Goal: Transaction & Acquisition: Purchase product/service

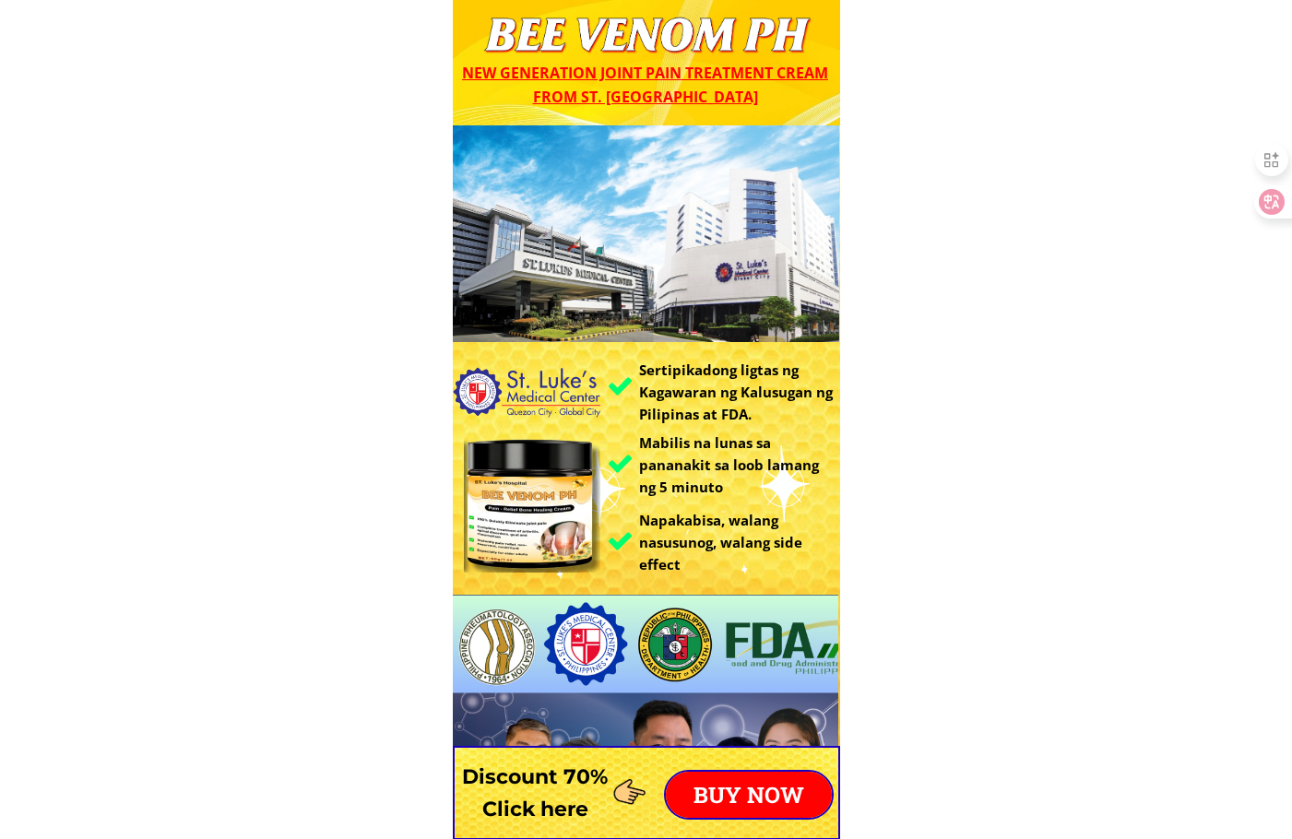
click at [767, 781] on p "BUY NOW" at bounding box center [749, 795] width 166 height 46
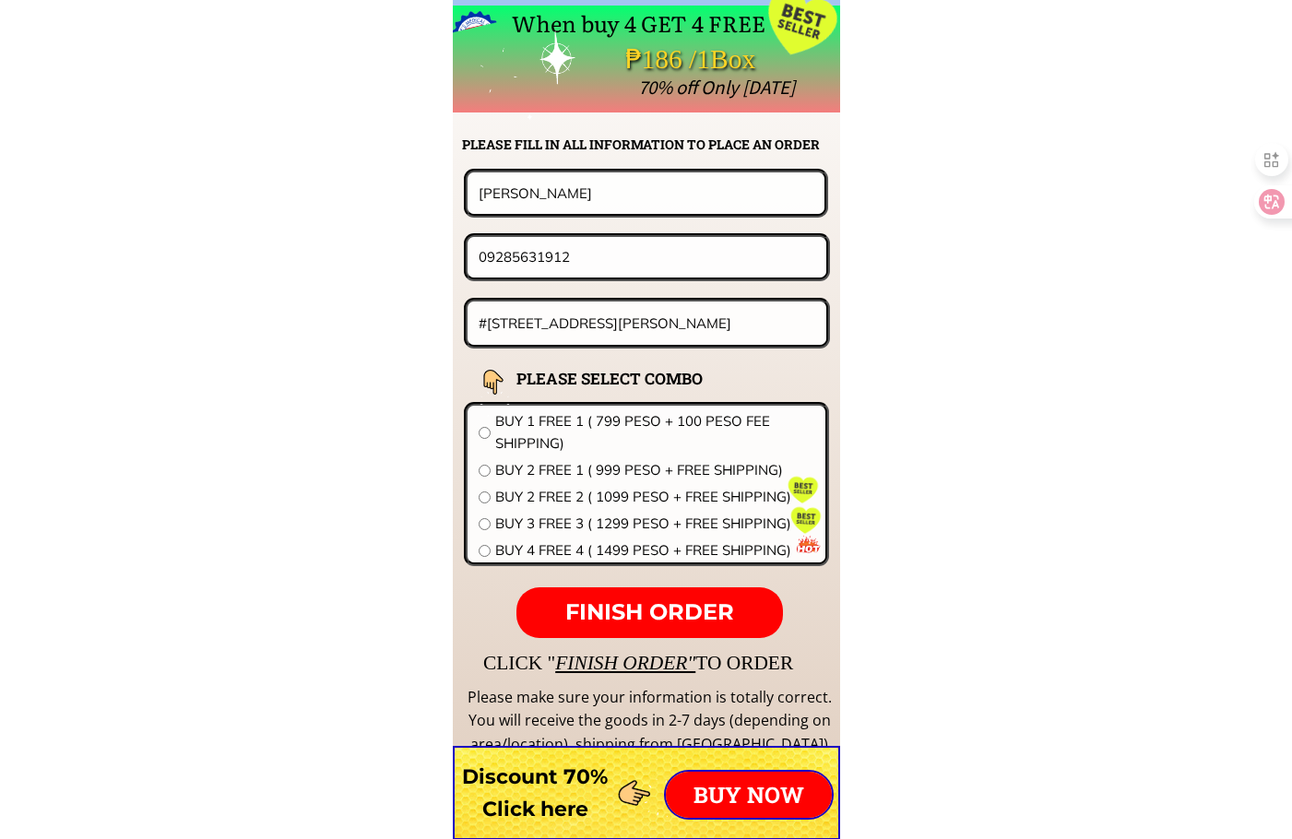
scroll to position [14470, 0]
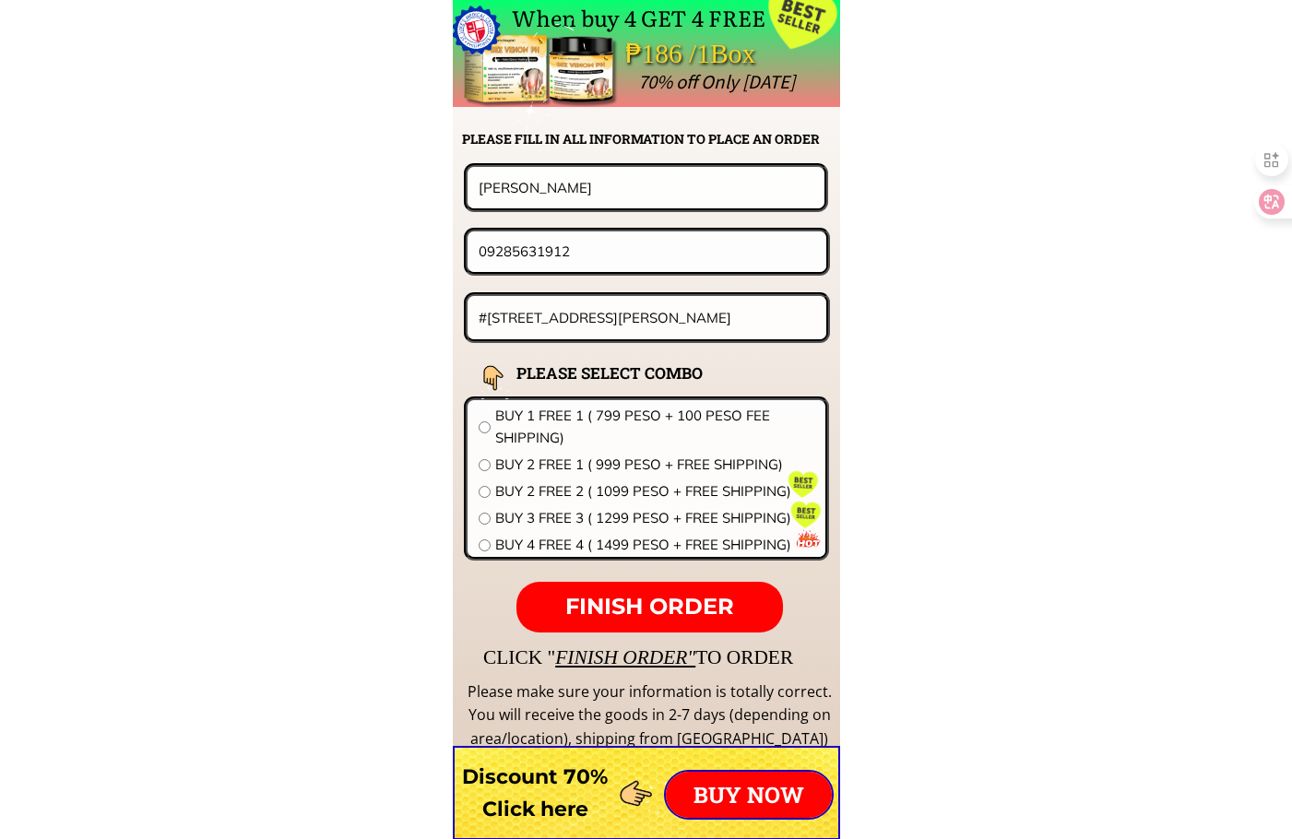
drag, startPoint x: 620, startPoint y: 186, endPoint x: 308, endPoint y: 193, distance: 311.8
paste input "Victoria Madrigal"
type input "Victoria Madrigal"
drag, startPoint x: 589, startPoint y: 263, endPoint x: 203, endPoint y: 260, distance: 386.4
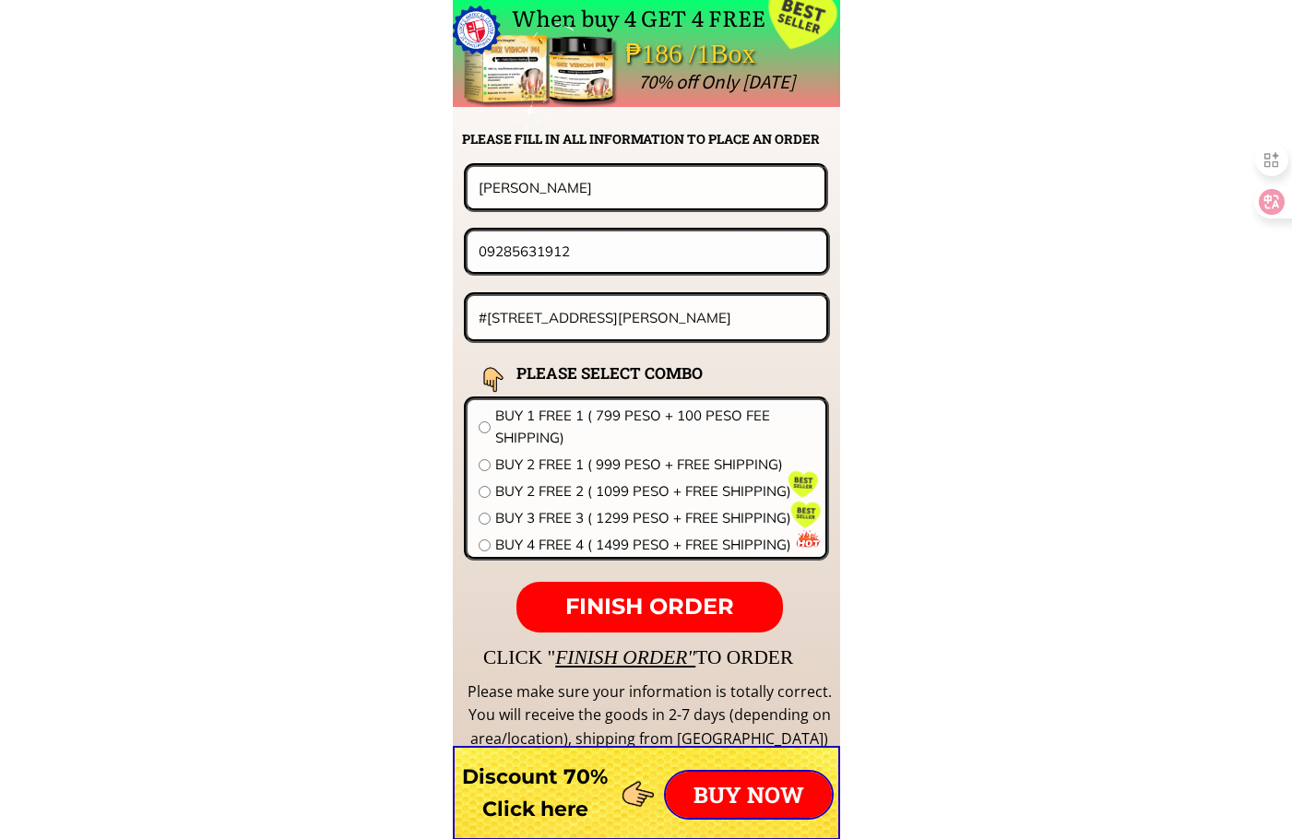
paste input "455287578"
type input "09455287578"
click at [648, 293] on div "#148 Fermin St.Brgy Pentor Dinalupihan,Bataan" at bounding box center [647, 317] width 367 height 51
click at [646, 315] on input "#148 Fermin St.Brgy Pentor Dinalupihan,Bataan" at bounding box center [647, 317] width 347 height 43
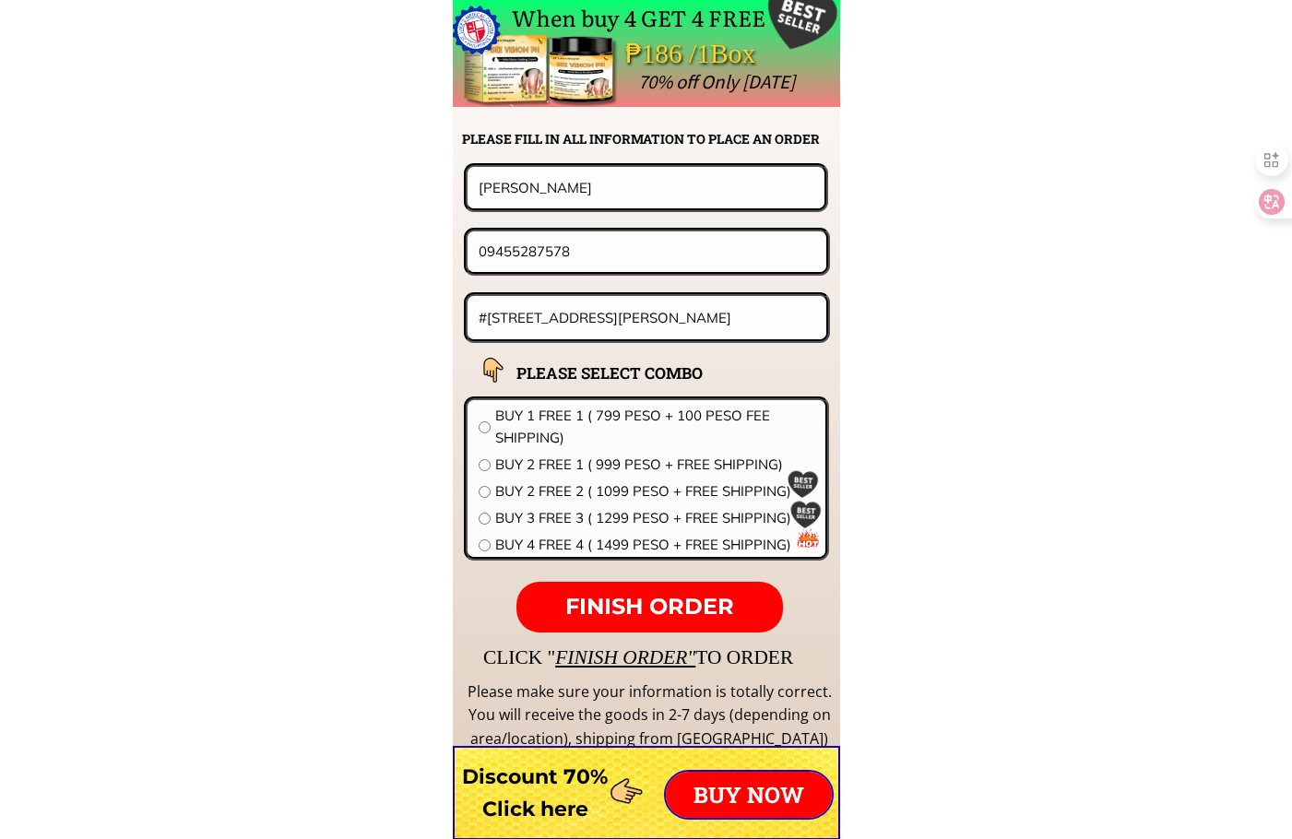
paste input "86 Bantayan 1. BULIHAN, MALOLOS, BULACAN"
type input "#86 Bantayan 1. BULIHAN, MALOLOS, BULACAN"
click at [588, 491] on span "BUY 2 FREE 2 ( 1099 PESO + FREE SHIPPING)" at bounding box center [654, 491] width 319 height 22
radio input "true"
click at [657, 602] on span "FINISH ORDER" at bounding box center [649, 606] width 169 height 27
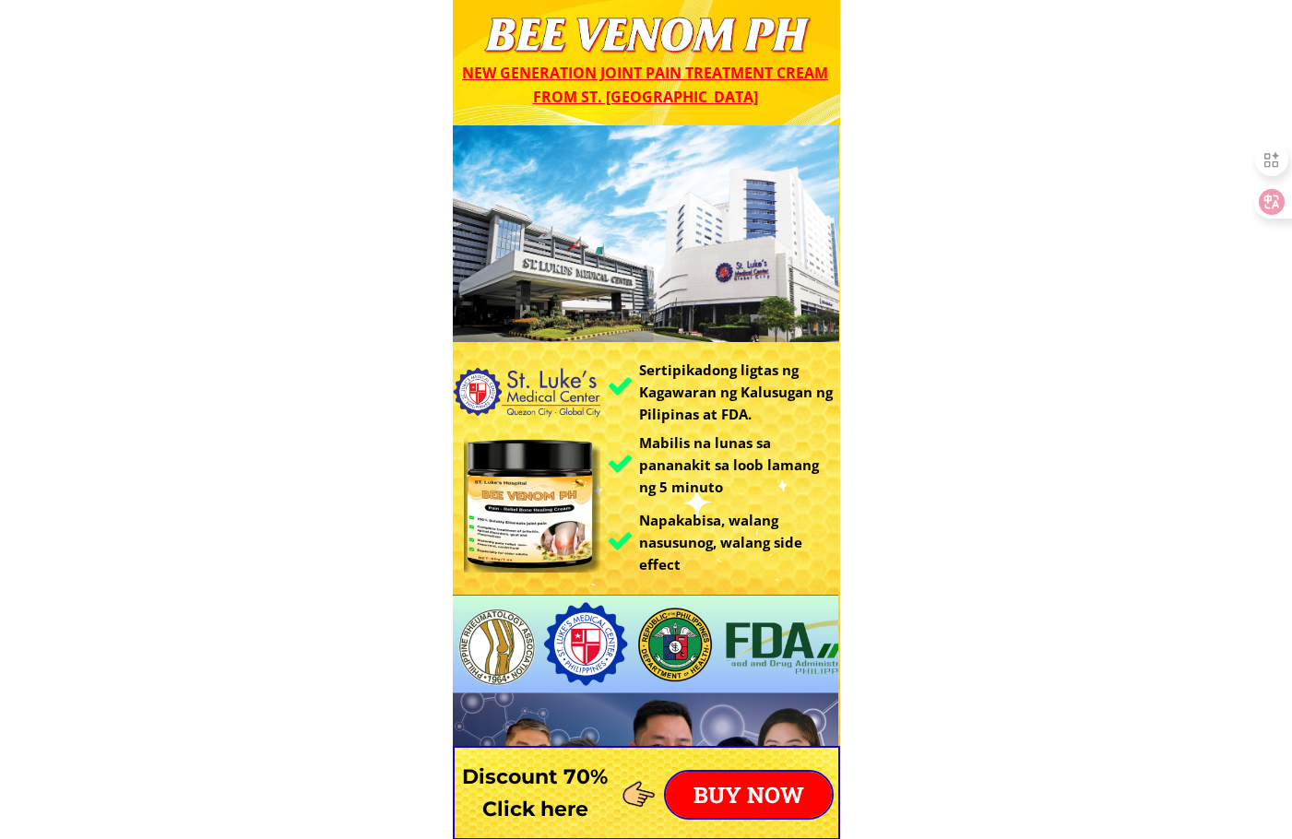
click at [774, 797] on p "BUY NOW" at bounding box center [749, 795] width 166 height 46
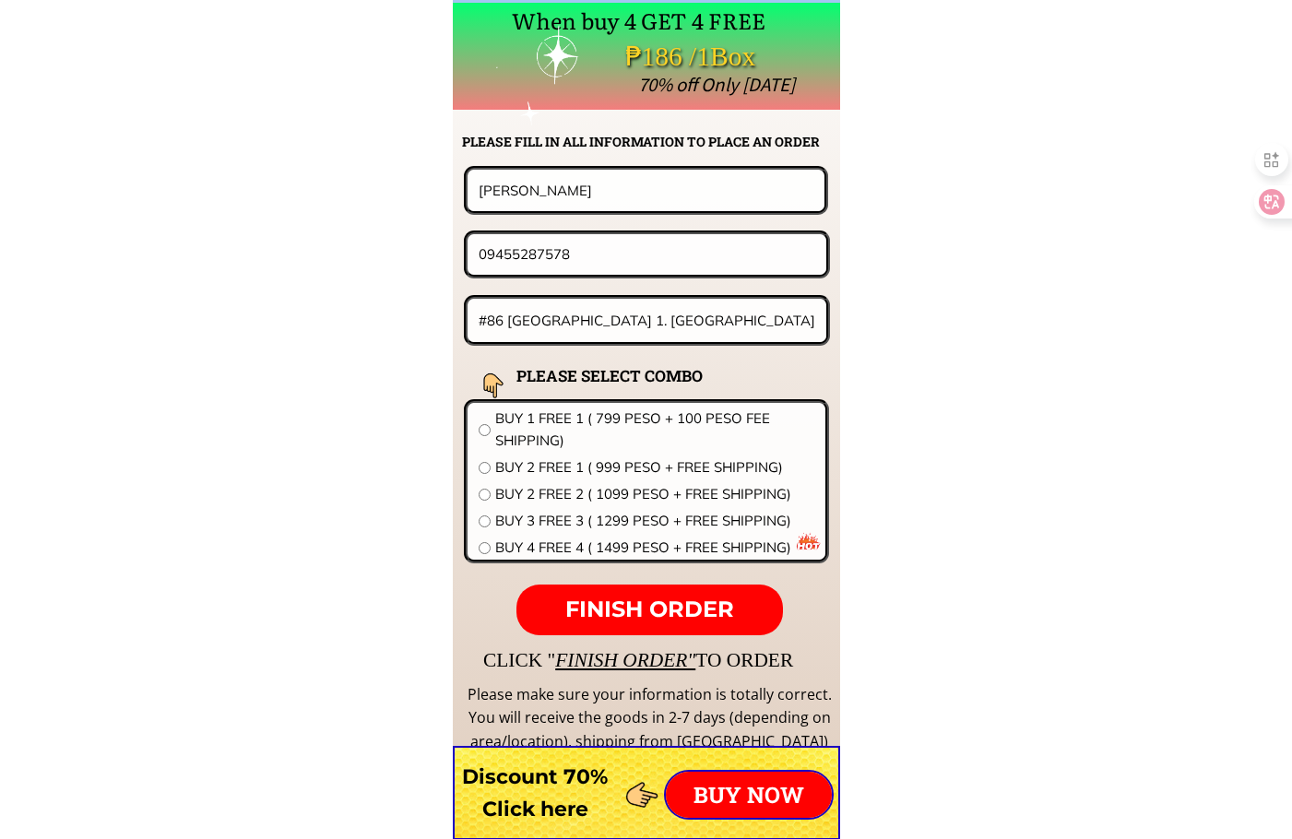
scroll to position [14470, 0]
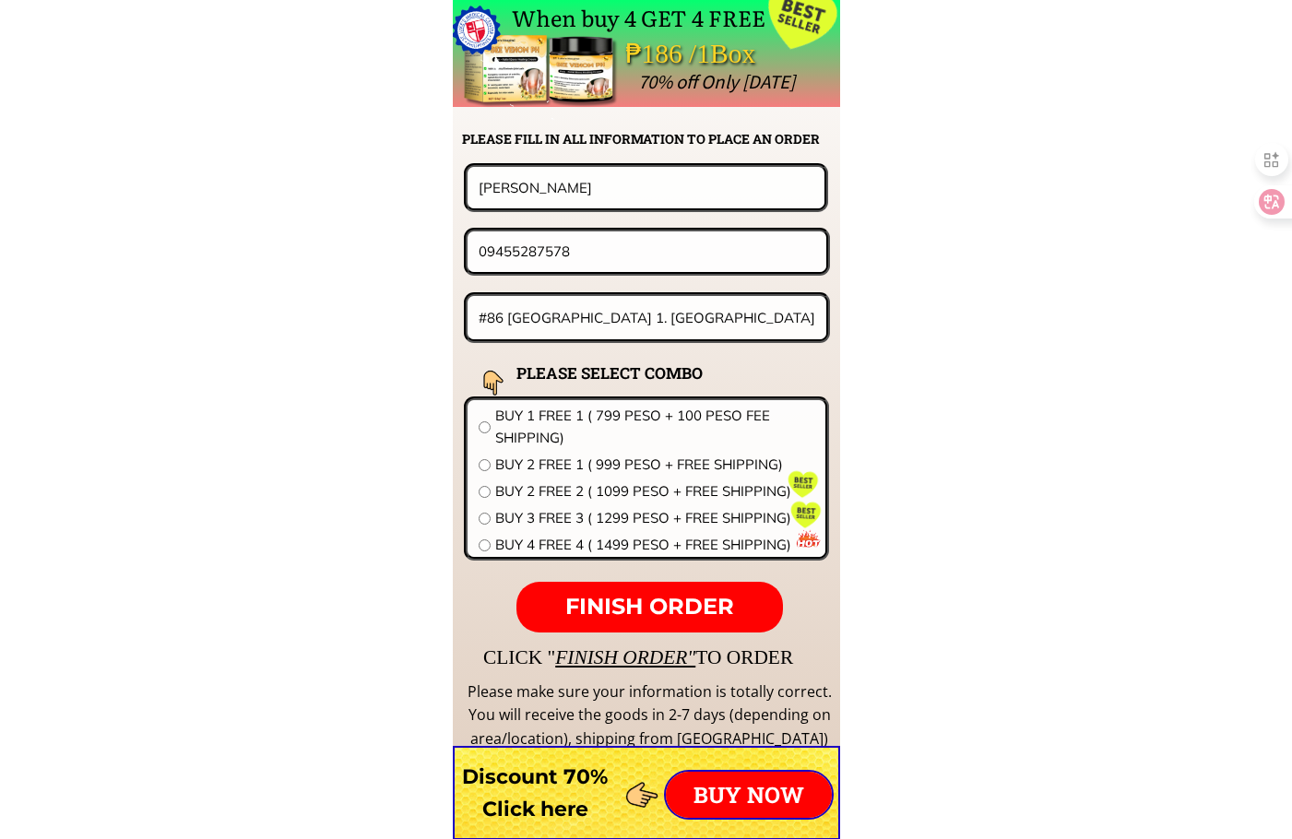
drag, startPoint x: 622, startPoint y: 190, endPoint x: 244, endPoint y: 169, distance: 377.8
paste input "Nor-asia Dimatingc"
type input "Nor-asia Dimatingcal"
drag, startPoint x: 482, startPoint y: 250, endPoint x: 634, endPoint y: 250, distance: 152.2
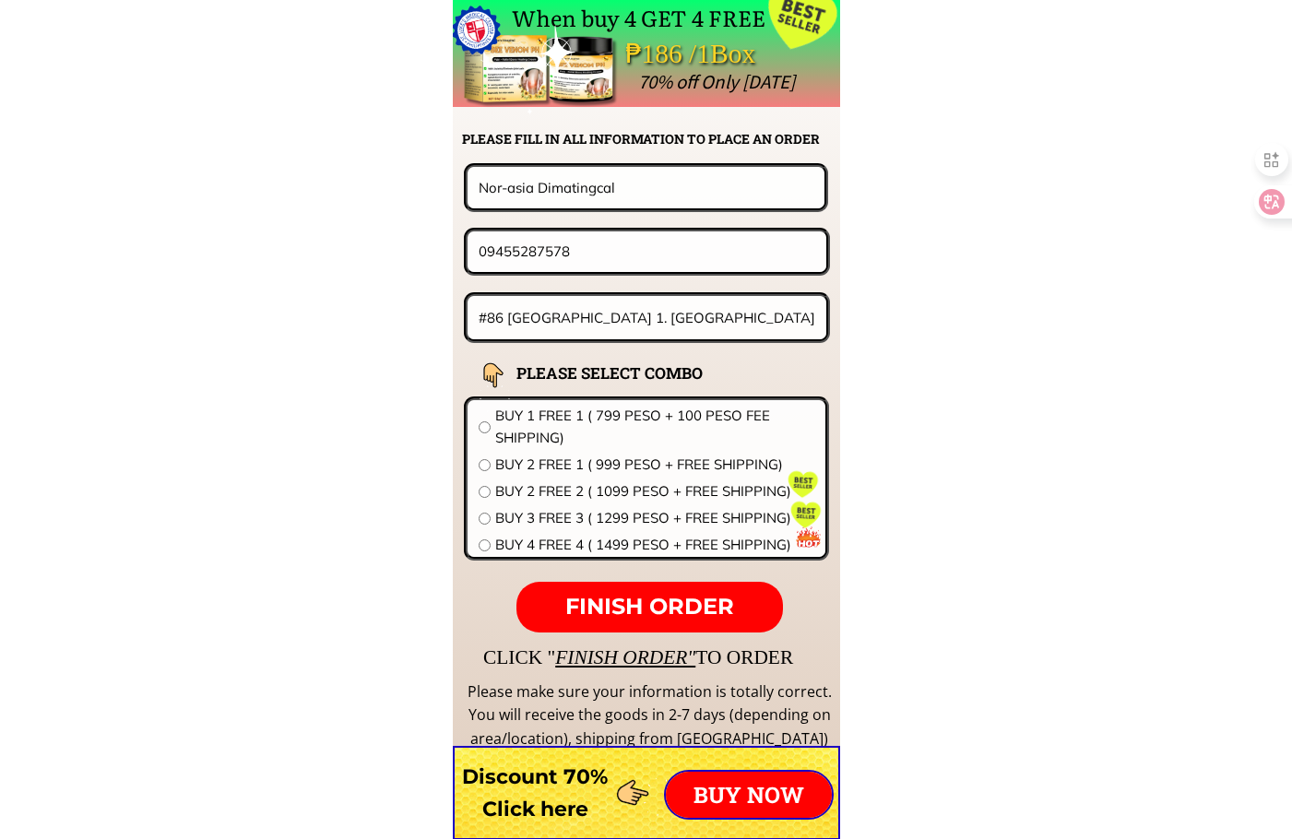
click at [634, 250] on input "09455287578" at bounding box center [647, 251] width 346 height 40
paste input "9128924466"
type input "09128924466"
click at [622, 323] on input "#86 Bantayan 1. BULIHAN, MALOLOS, BULACAN" at bounding box center [647, 317] width 347 height 43
paste input "Tambacan porok 12 house 12 ilegan city [GEOGRAPHIC_DATA]"
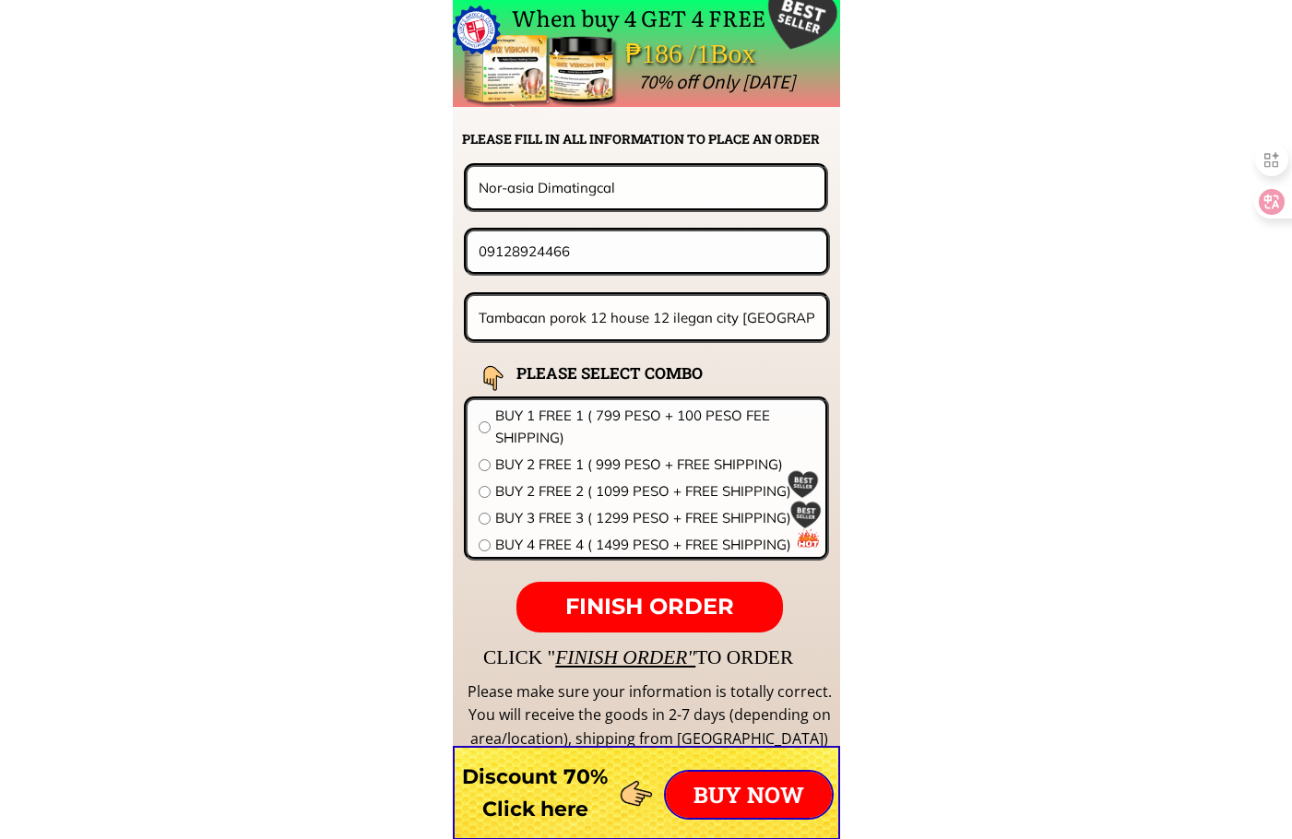
scroll to position [0, 20]
type input "Tambacan porok 12 house 12 ilegan city [GEOGRAPHIC_DATA]"
click at [602, 418] on span "BUY 1 FREE 1 ( 799 PESO + 100 PESO FEE SHIPPING)" at bounding box center [654, 427] width 319 height 44
radio input "true"
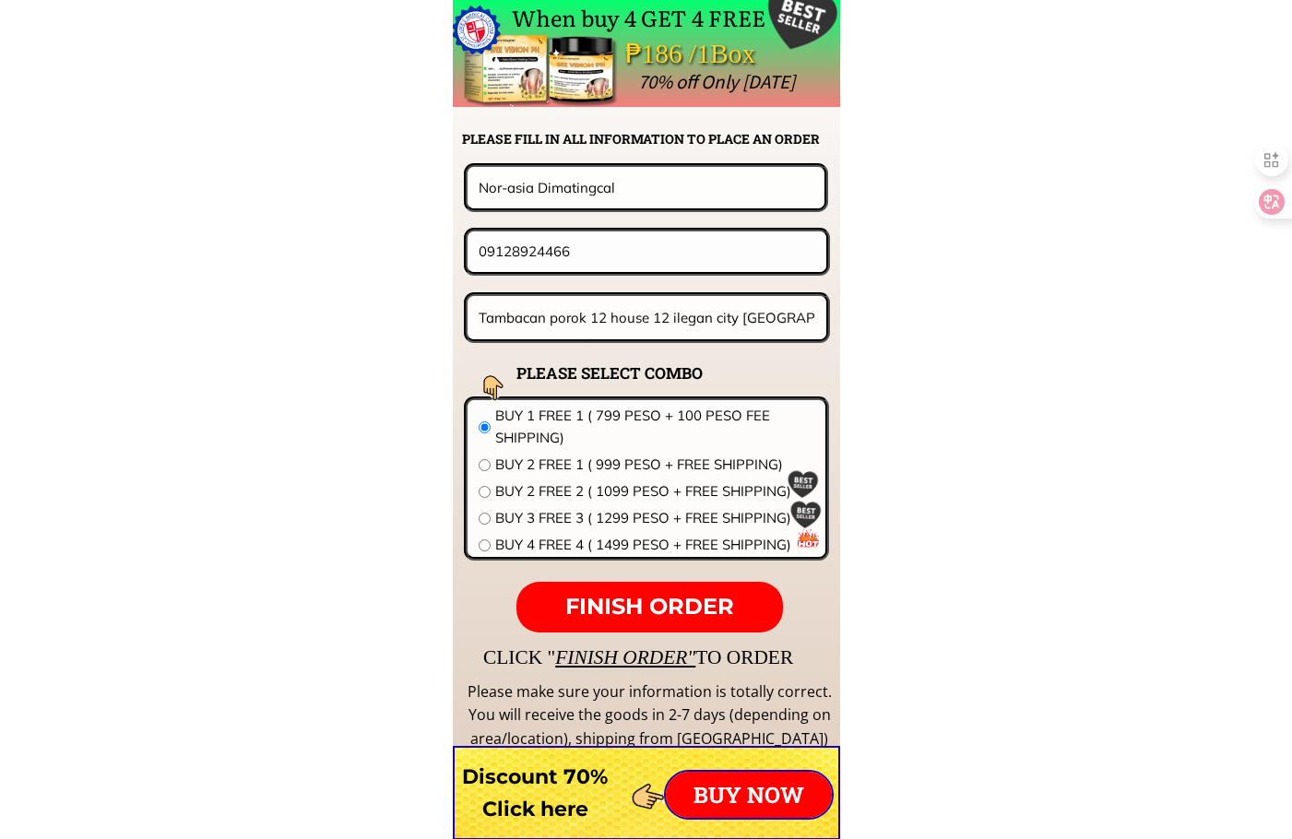
click at [676, 611] on span "FINISH ORDER" at bounding box center [649, 606] width 169 height 27
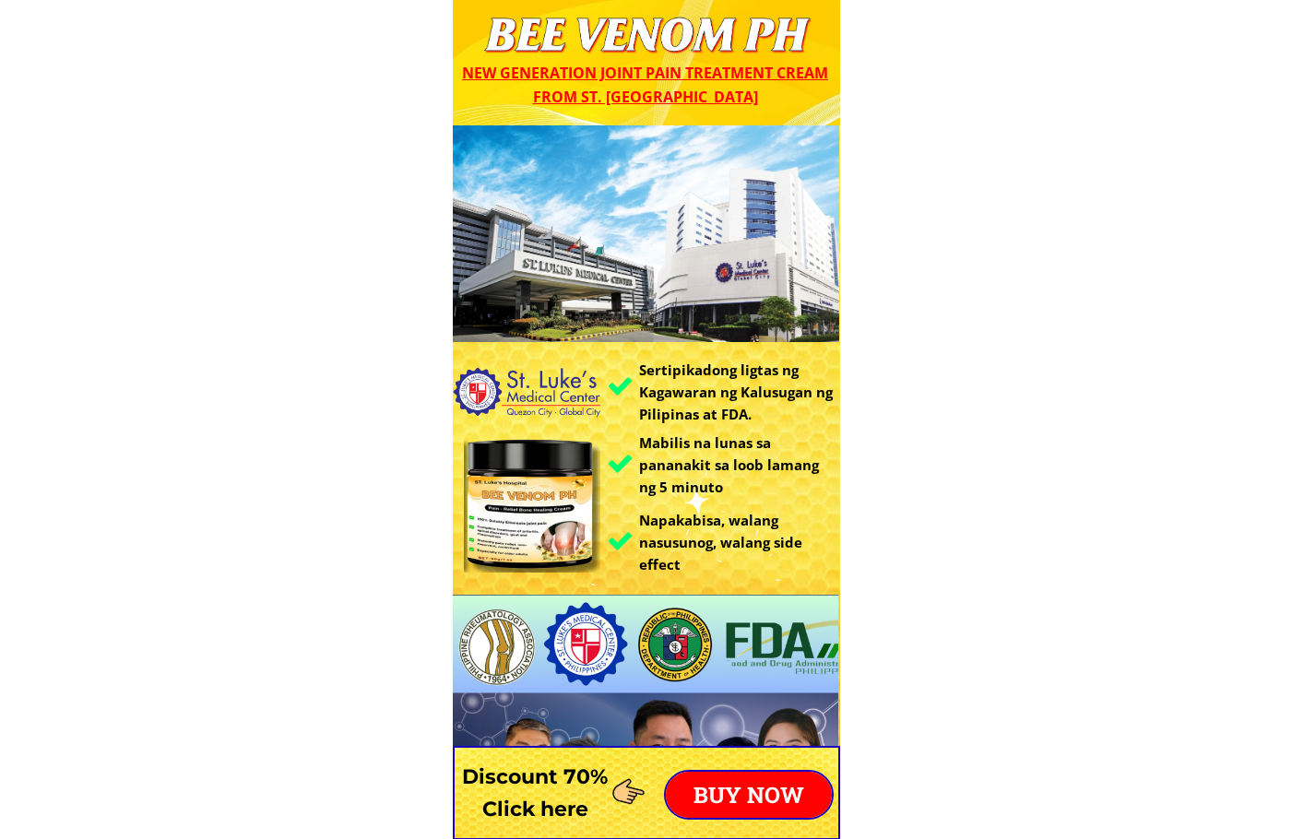
click at [777, 796] on p "BUY NOW" at bounding box center [749, 795] width 166 height 46
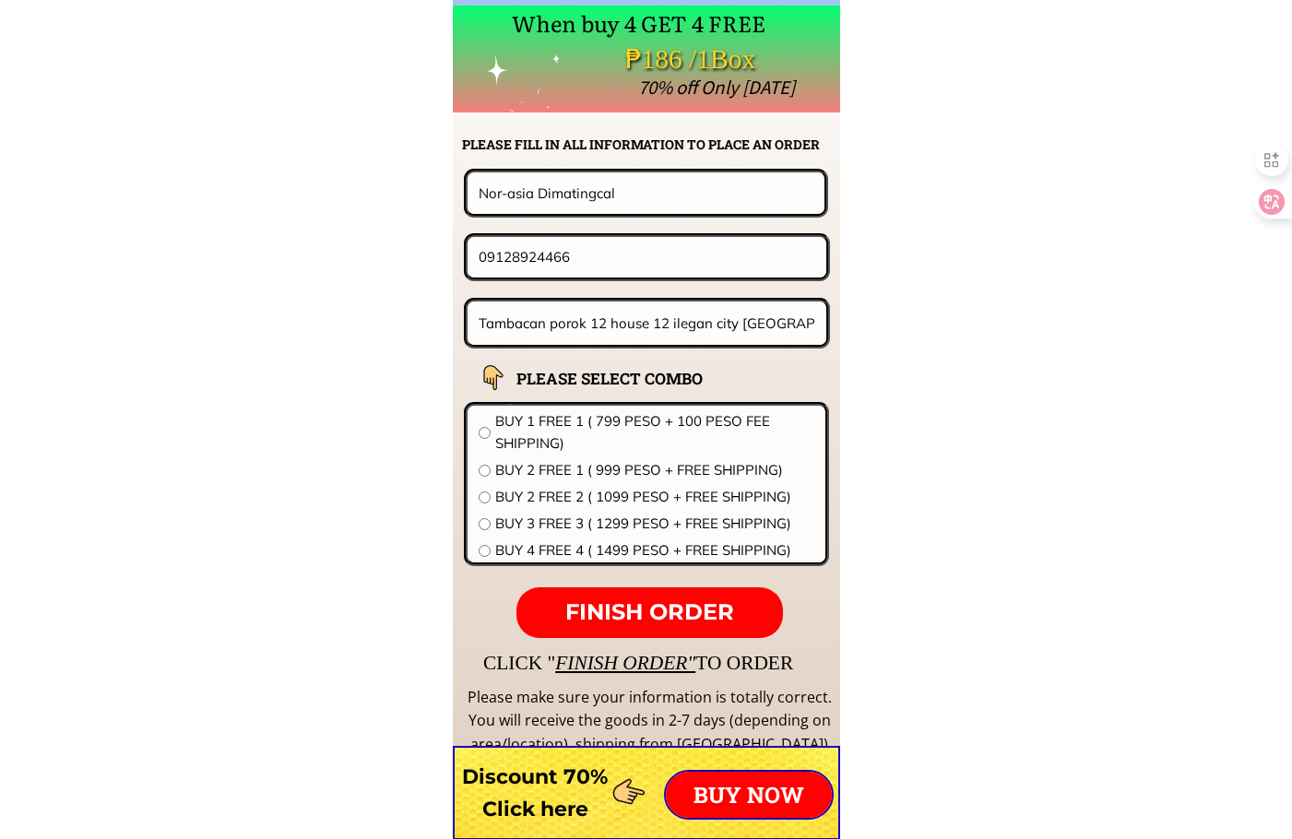
scroll to position [14470, 0]
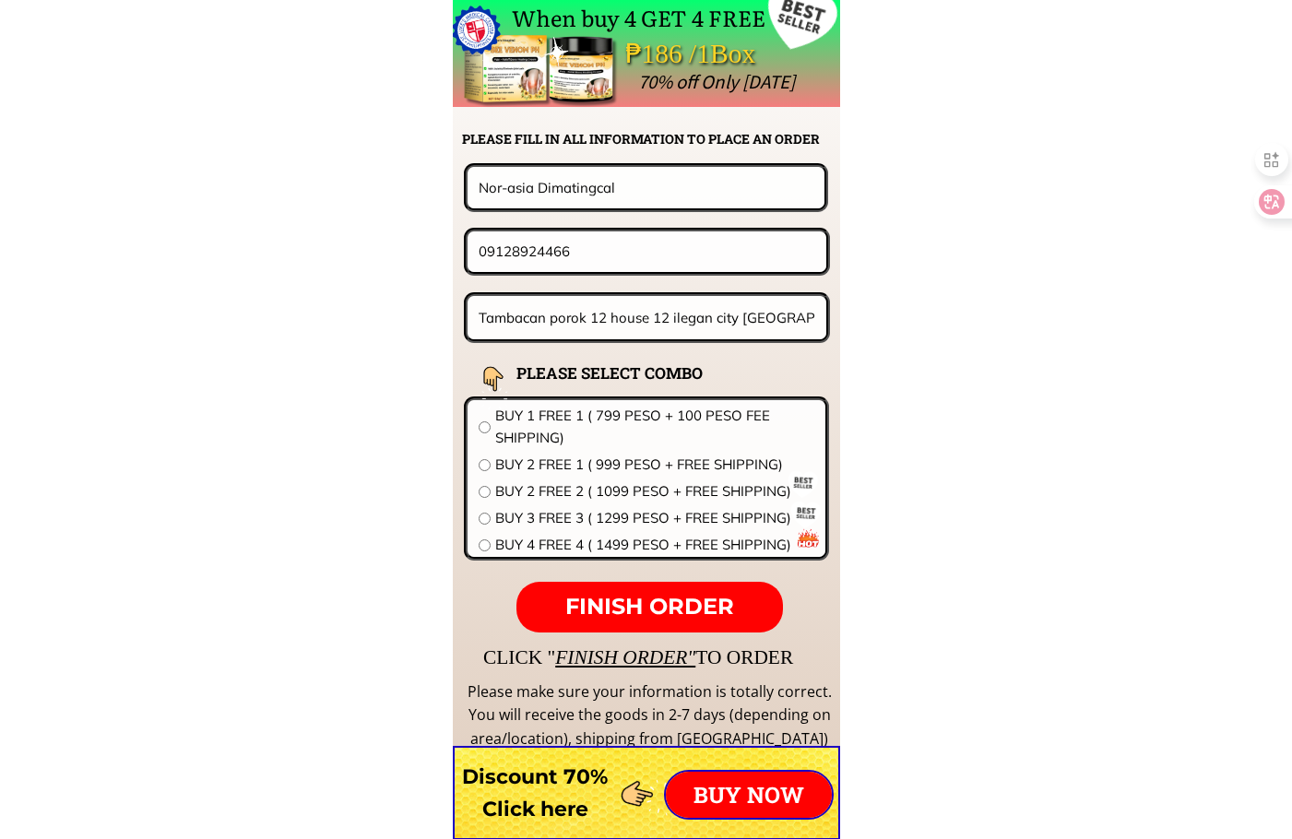
click at [659, 331] on input "Tambacan porok 12 house 12 ilegan city [GEOGRAPHIC_DATA]" at bounding box center [647, 317] width 347 height 43
paste input "Imus Cavi"
type input "Imus Cavite"
drag, startPoint x: 636, startPoint y: 198, endPoint x: 322, endPoint y: 186, distance: 314.7
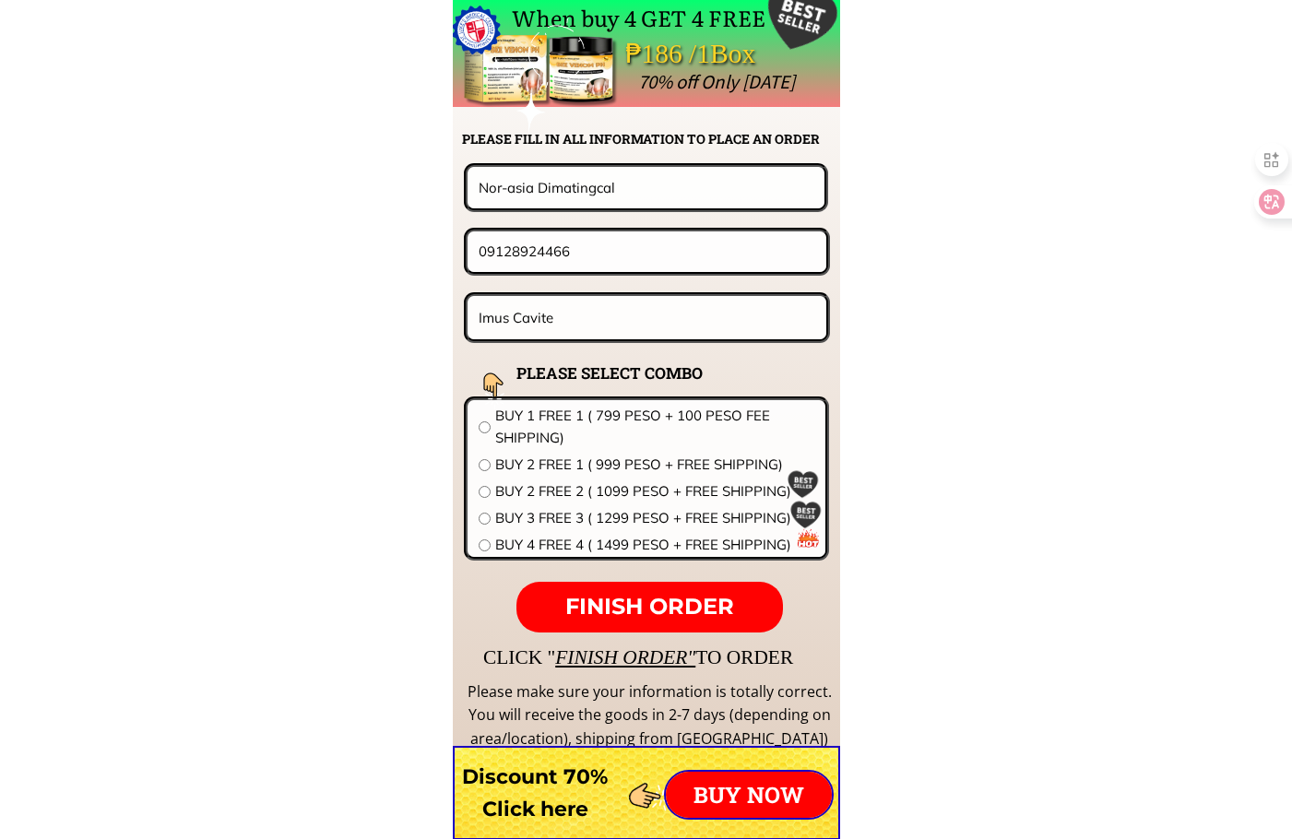
paste input "[PERSON_NAME]"
type input "[PERSON_NAME]"
drag, startPoint x: 562, startPoint y: 253, endPoint x: 382, endPoint y: 234, distance: 180.8
paste input "957656062"
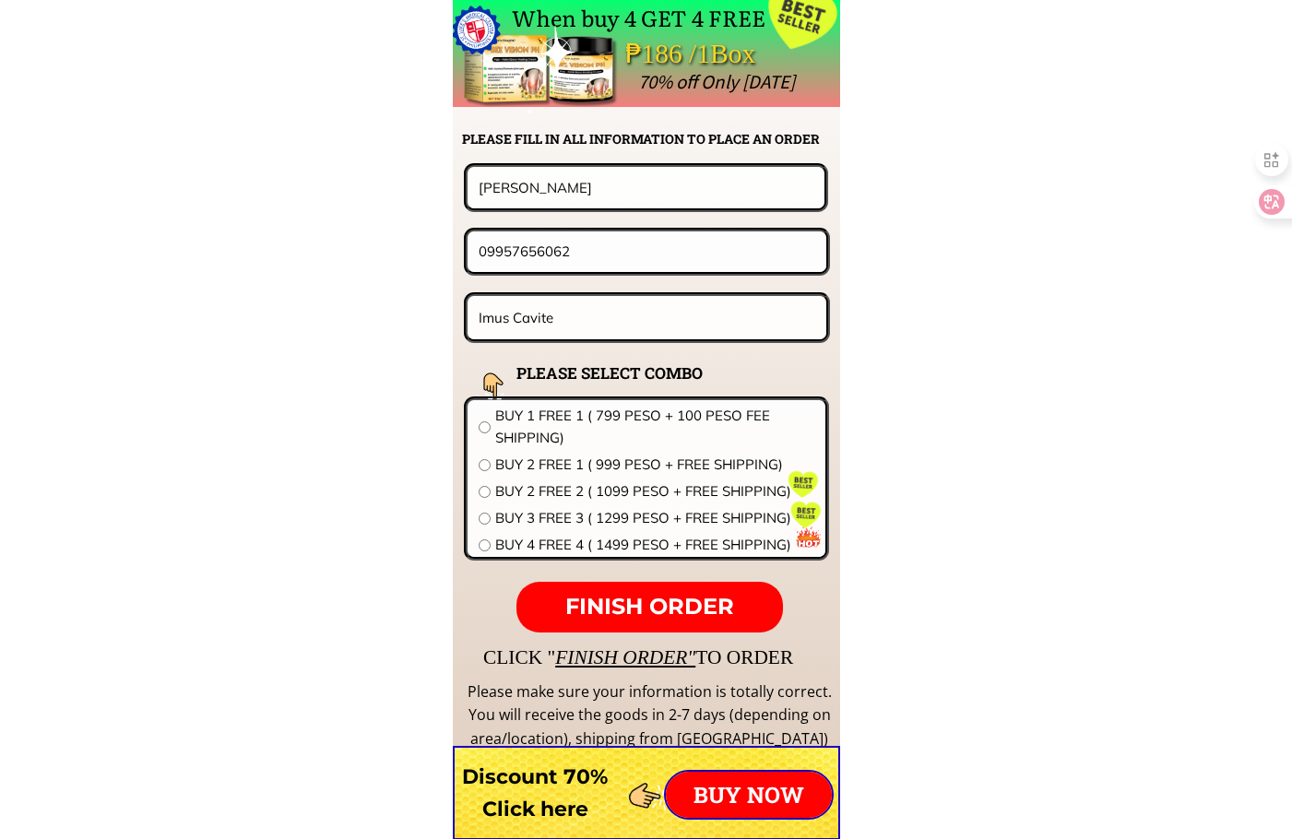
type input "09957656062"
click at [528, 485] on span "BUY 2 FREE 2 ( 1099 PESO + FREE SHIPPING)" at bounding box center [654, 491] width 319 height 22
radio input "true"
click at [688, 600] on span "FINISH ORDER" at bounding box center [649, 606] width 169 height 27
